Goal: Transaction & Acquisition: Purchase product/service

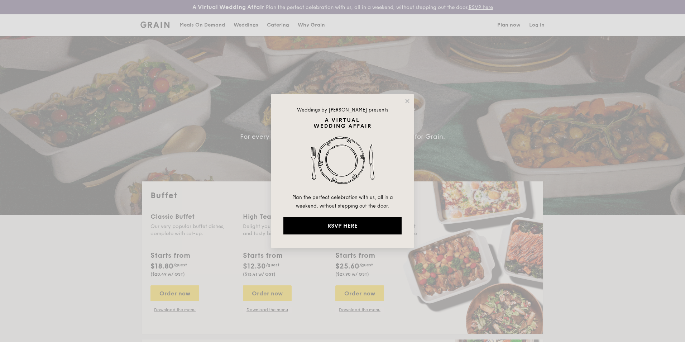
select select
click at [406, 99] on icon at bounding box center [407, 101] width 6 height 6
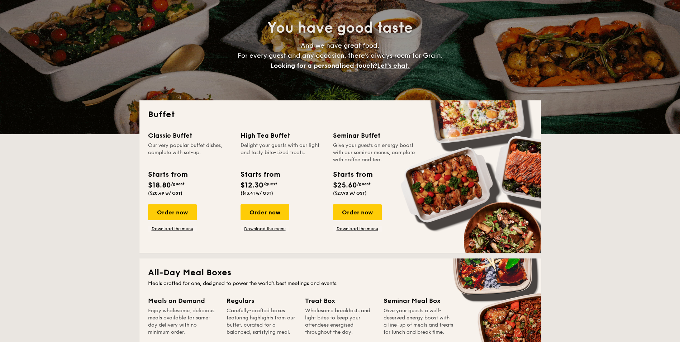
scroll to position [108, 0]
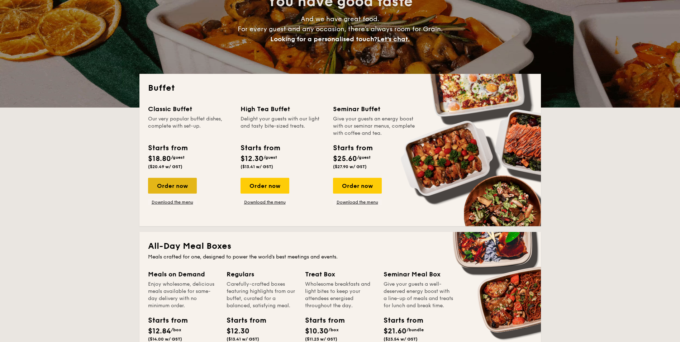
click at [167, 182] on div "Order now" at bounding box center [172, 186] width 49 height 16
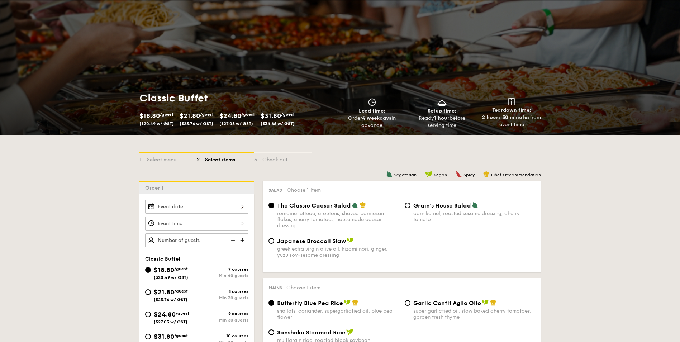
scroll to position [108, 0]
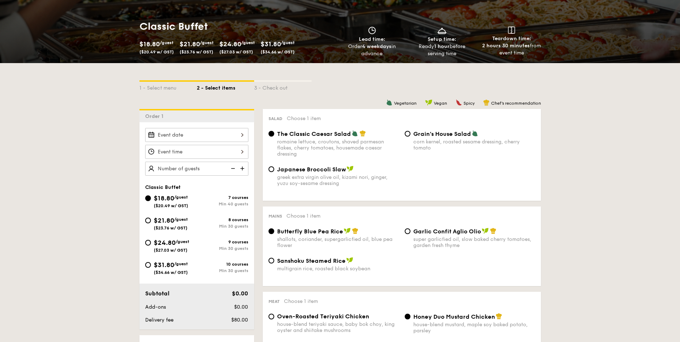
click at [243, 170] on img at bounding box center [243, 169] width 11 height 14
click at [237, 170] on img at bounding box center [232, 169] width 11 height 14
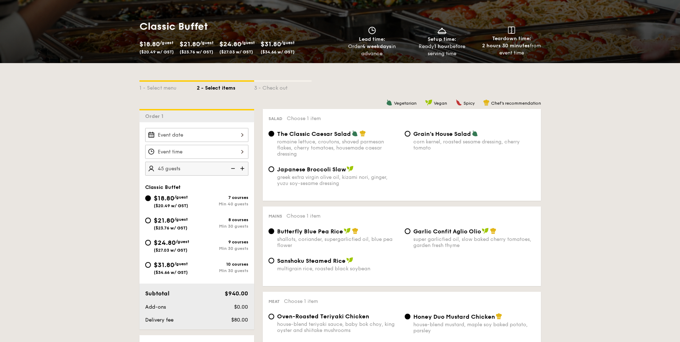
type input "40 guests"
click at [237, 170] on img at bounding box center [232, 169] width 11 height 14
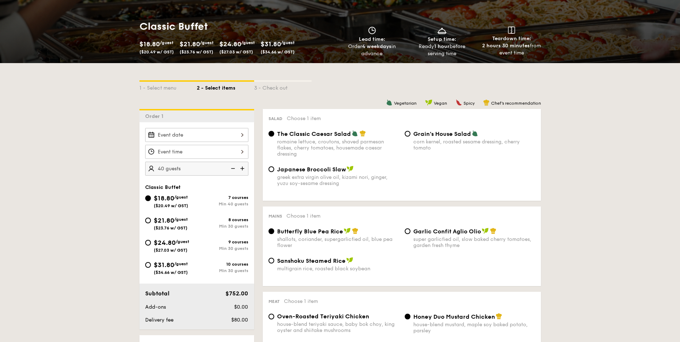
click at [237, 170] on img at bounding box center [232, 169] width 11 height 14
